Goal: Navigation & Orientation: Find specific page/section

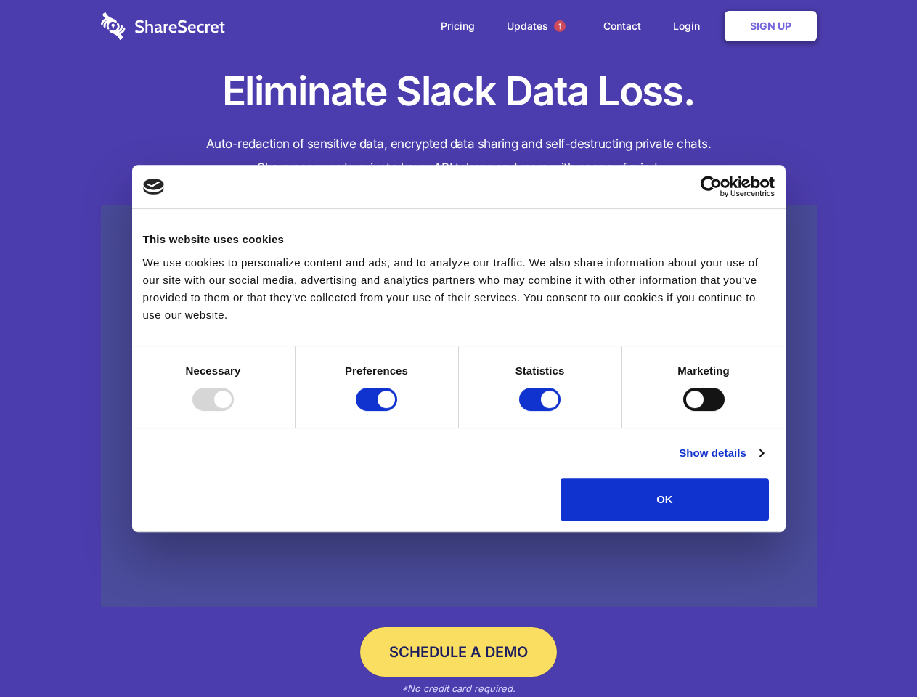
click at [234, 411] on div at bounding box center [212, 399] width 41 height 23
click at [397, 411] on input "Preferences" at bounding box center [376, 399] width 41 height 23
checkbox input "false"
click at [541, 411] on input "Statistics" at bounding box center [539, 399] width 41 height 23
checkbox input "false"
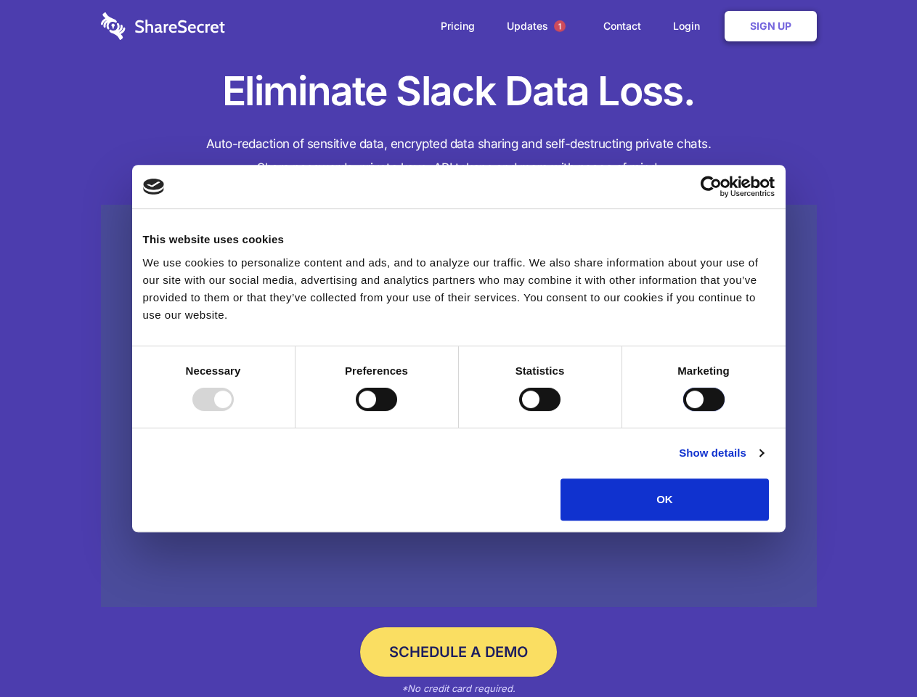
click at [683, 411] on input "Marketing" at bounding box center [703, 399] width 41 height 23
checkbox input "true"
click at [763, 462] on link "Show details" at bounding box center [721, 452] width 84 height 17
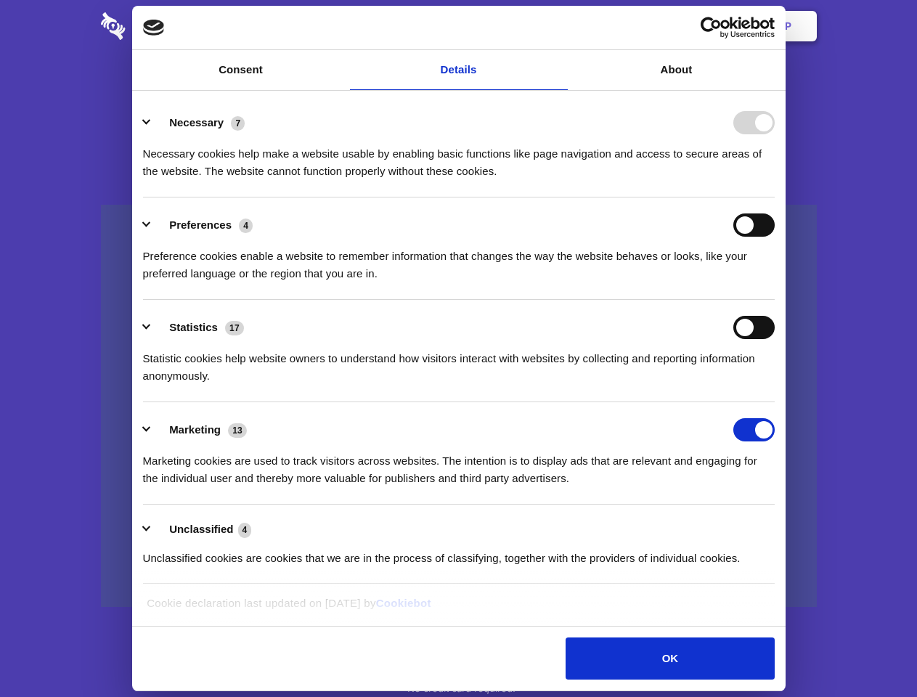
click at [774, 197] on li "Necessary 7 Necessary cookies help make a website usable by enabling basic func…" at bounding box center [458, 146] width 631 height 102
click at [559, 26] on span "1" at bounding box center [560, 26] width 12 height 12
